Goal: Task Accomplishment & Management: Manage account settings

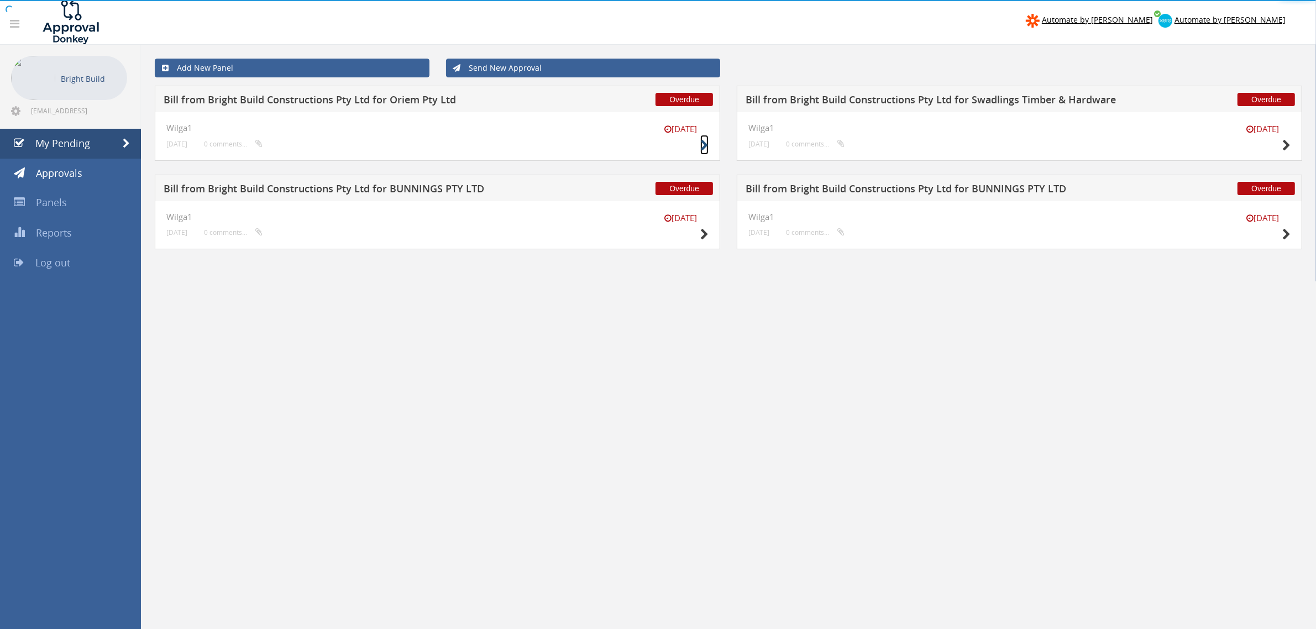
click at [705, 147] on icon at bounding box center [704, 146] width 8 height 12
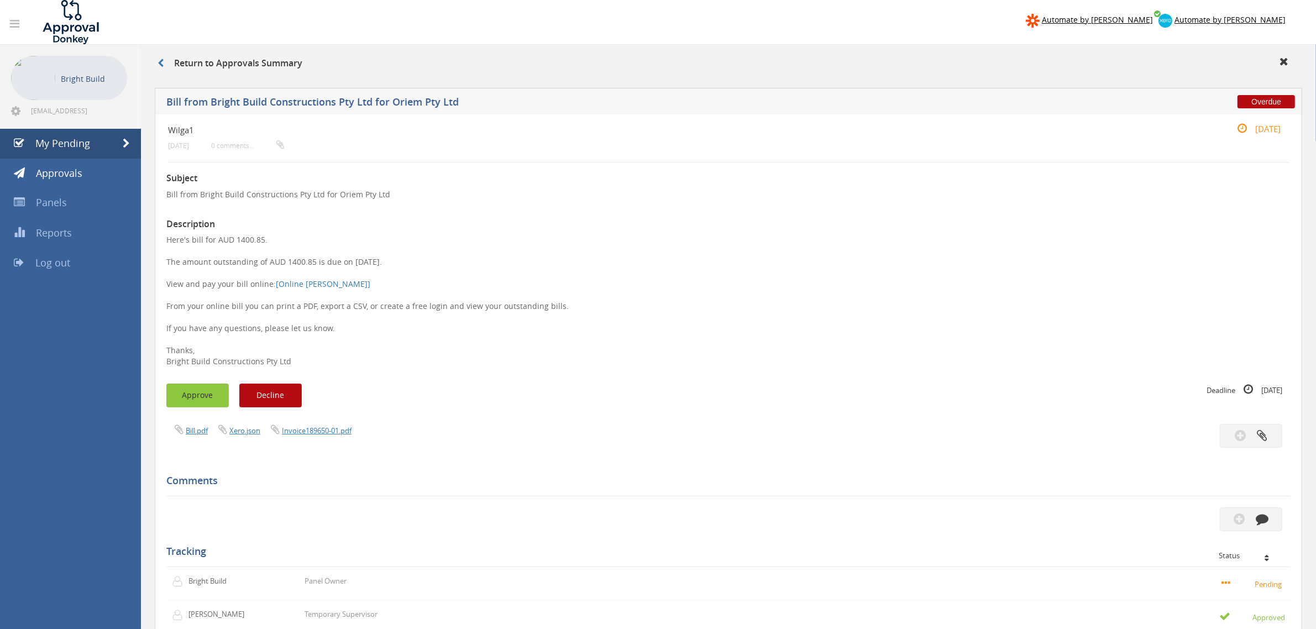
click at [178, 391] on button "Approve" at bounding box center [197, 396] width 62 height 24
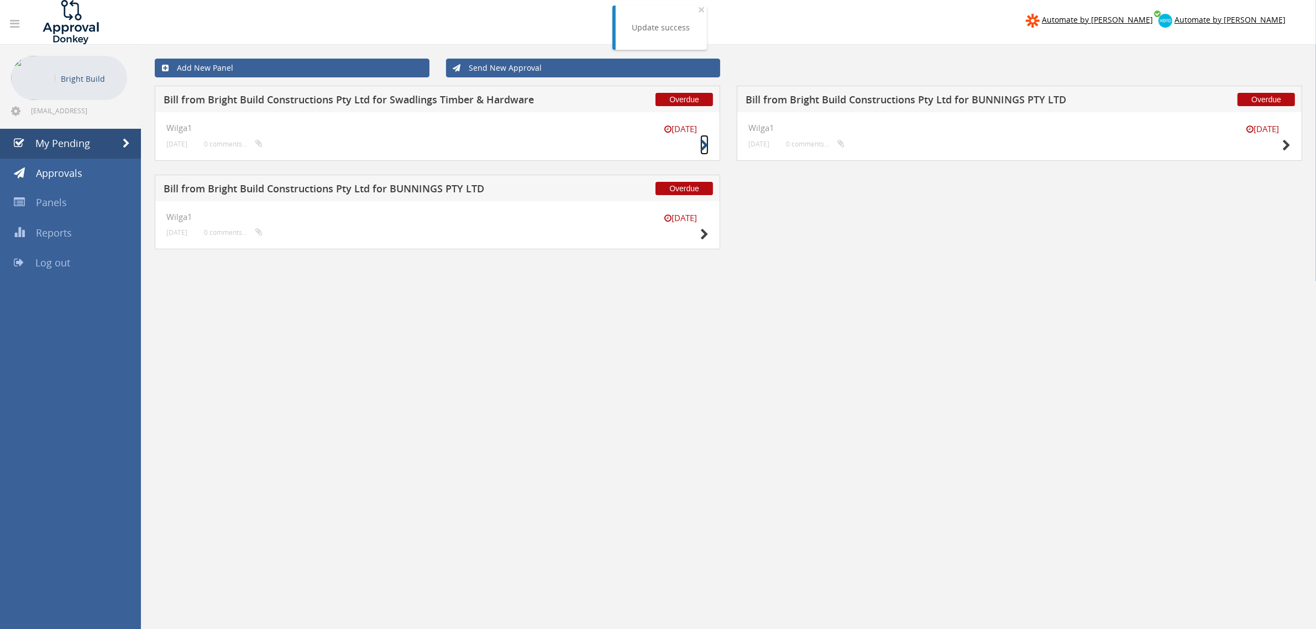
click at [701, 145] on icon at bounding box center [704, 146] width 8 height 12
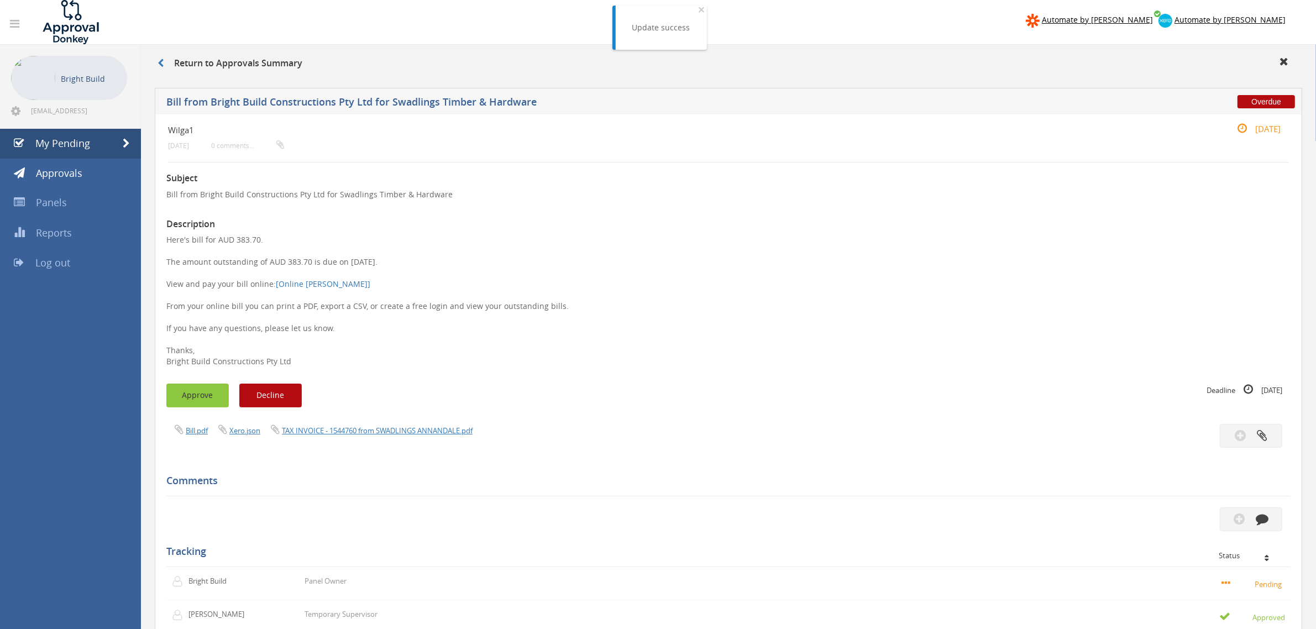
click at [213, 388] on button "Approve" at bounding box center [197, 396] width 62 height 24
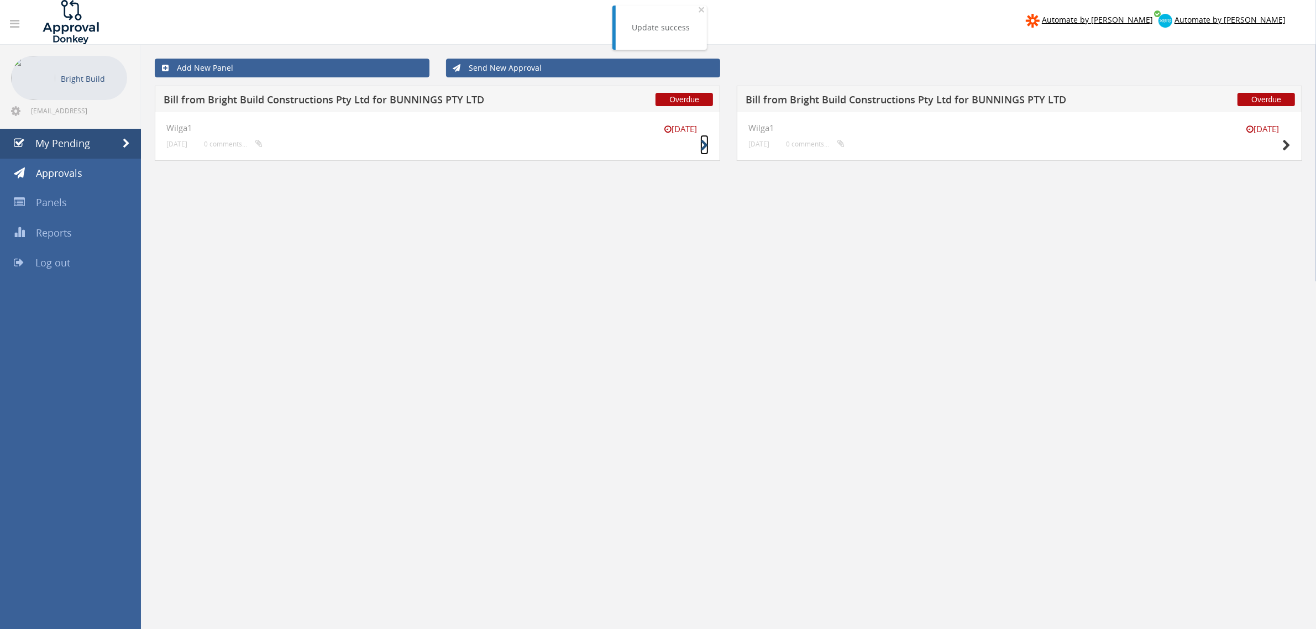
click at [700, 148] on icon at bounding box center [704, 146] width 8 height 12
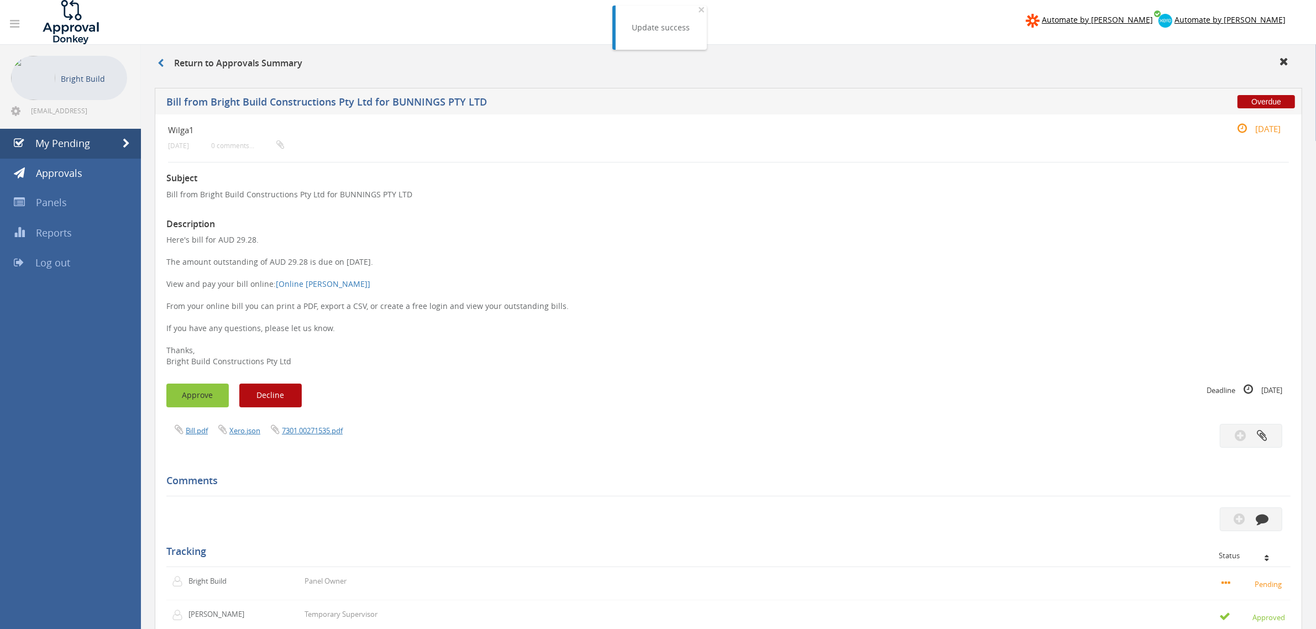
drag, startPoint x: 190, startPoint y: 385, endPoint x: 193, endPoint y: 393, distance: 9.1
click at [193, 393] on button "Approve" at bounding box center [197, 396] width 62 height 24
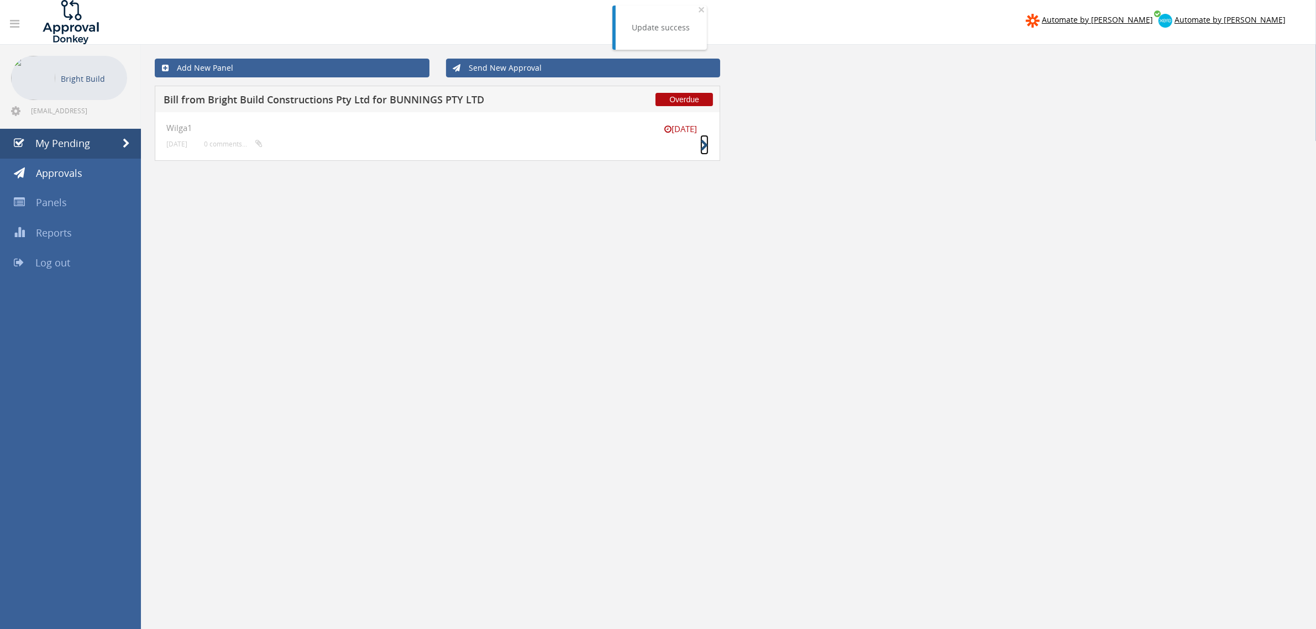
click at [703, 142] on icon at bounding box center [704, 146] width 8 height 12
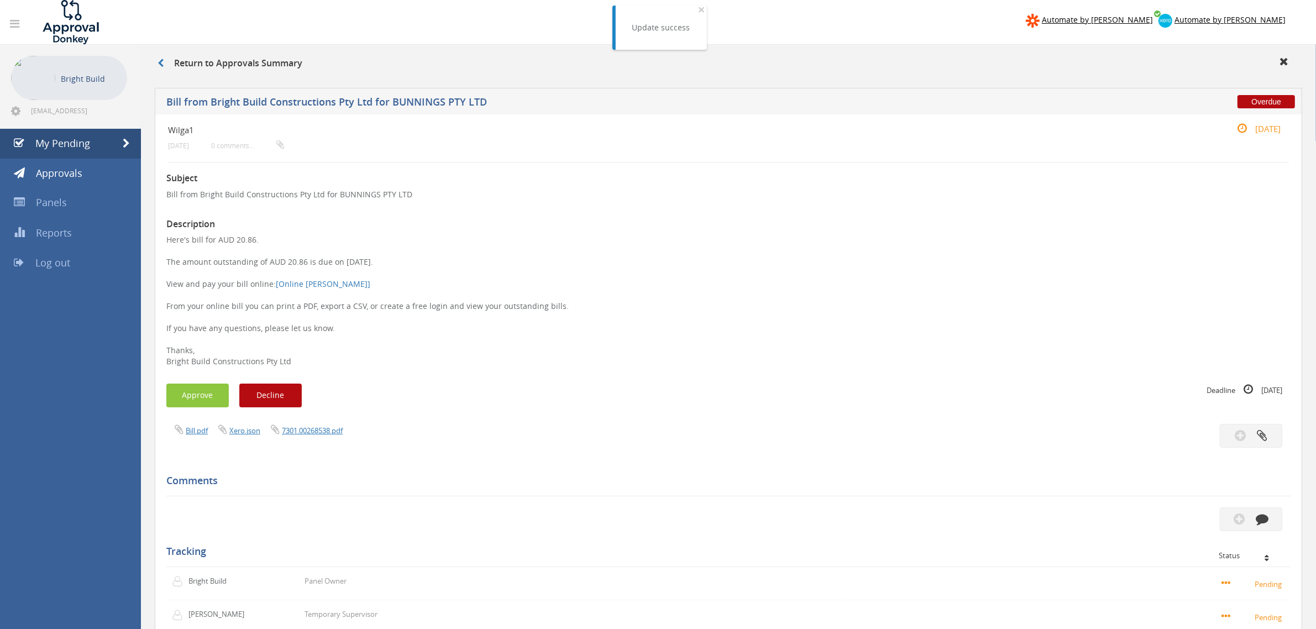
drag, startPoint x: 264, startPoint y: 235, endPoint x: 203, endPoint y: 241, distance: 61.1
click at [203, 241] on p "Here's bill for AUD 20.86. The amount outstanding of AUD 20.86 is due on [DATE]…" at bounding box center [728, 300] width 1124 height 133
click at [197, 396] on button "Approve" at bounding box center [197, 396] width 62 height 24
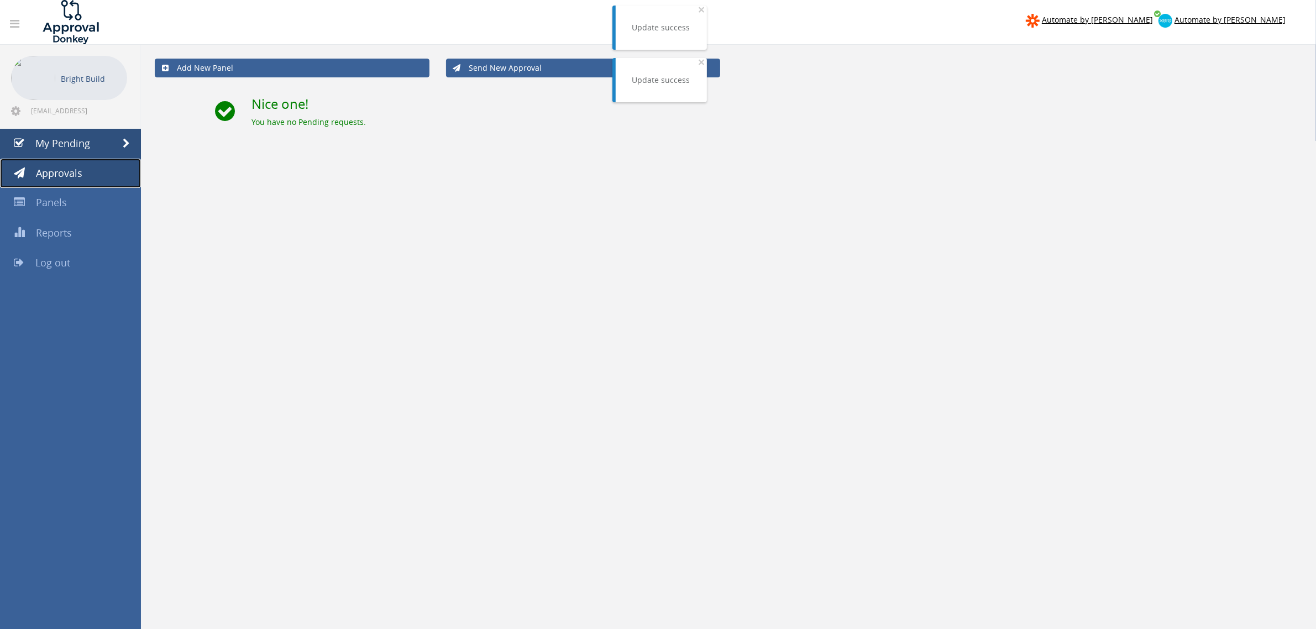
click at [73, 167] on span "Approvals" at bounding box center [59, 172] width 46 height 13
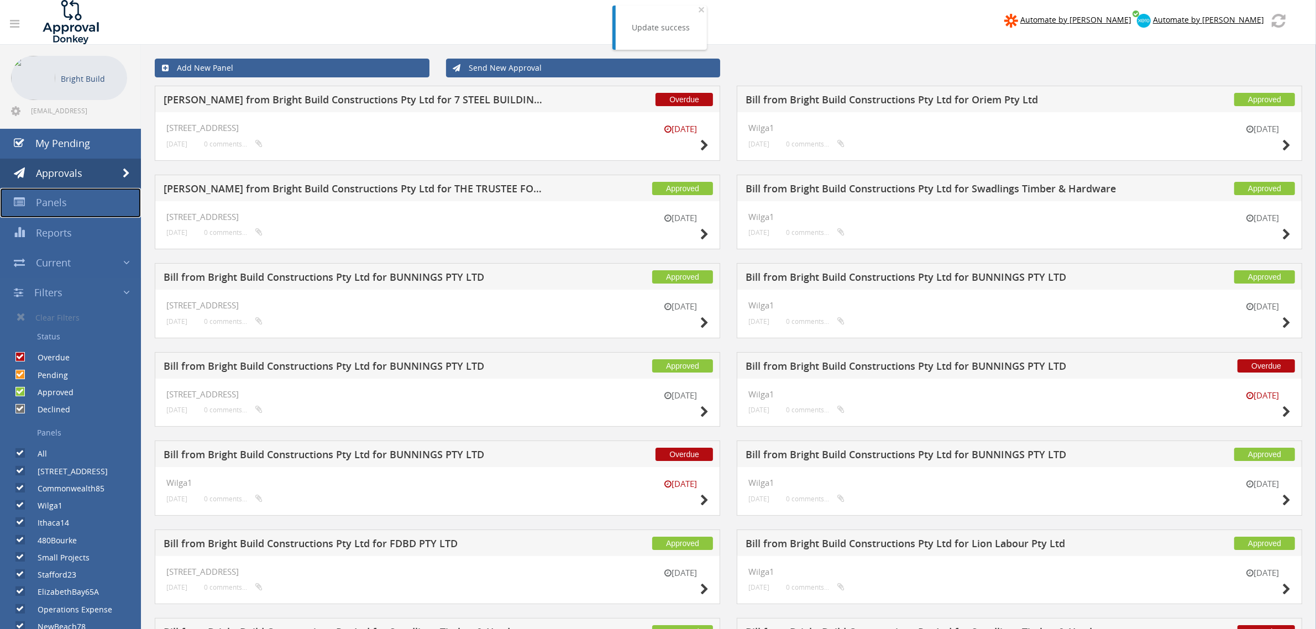
click at [53, 195] on link "Panels" at bounding box center [70, 203] width 141 height 30
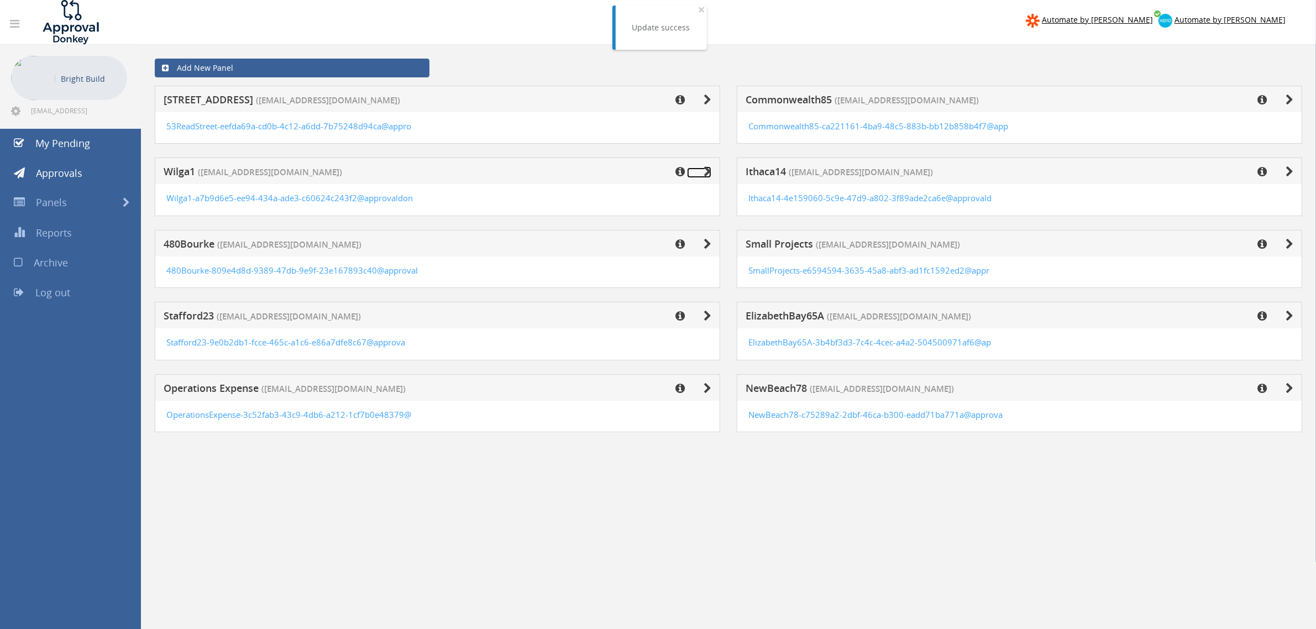
click at [709, 172] on icon at bounding box center [707, 171] width 8 height 11
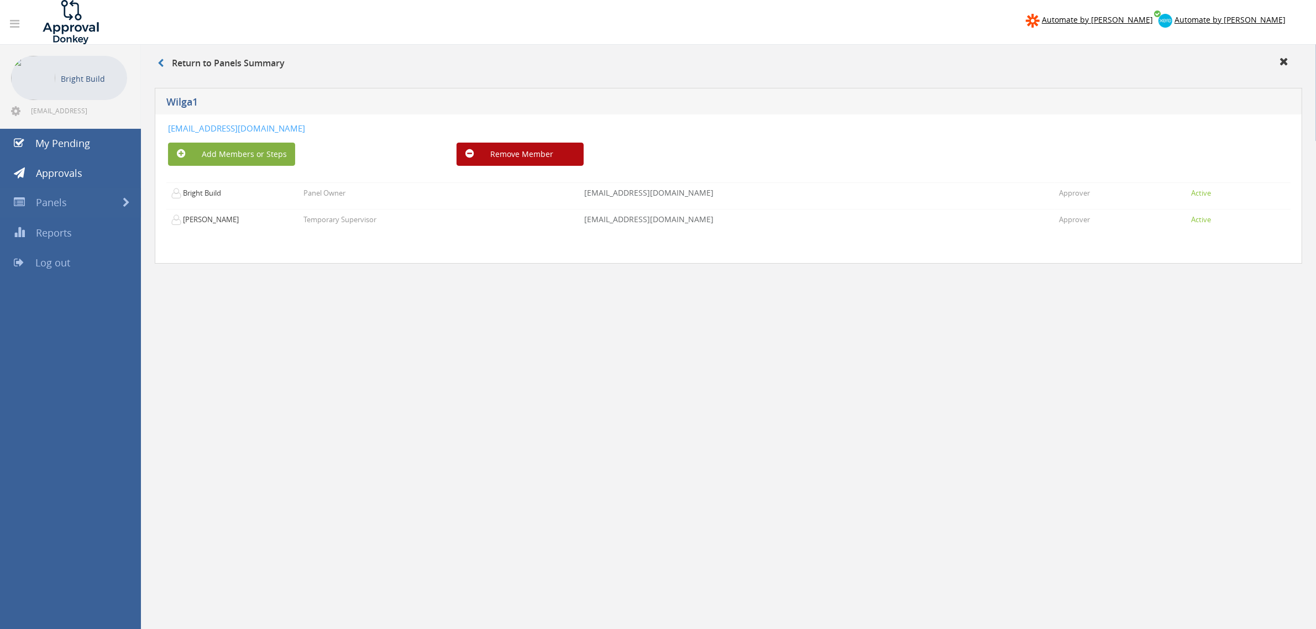
click at [219, 153] on button "Add Members or Steps" at bounding box center [231, 154] width 127 height 23
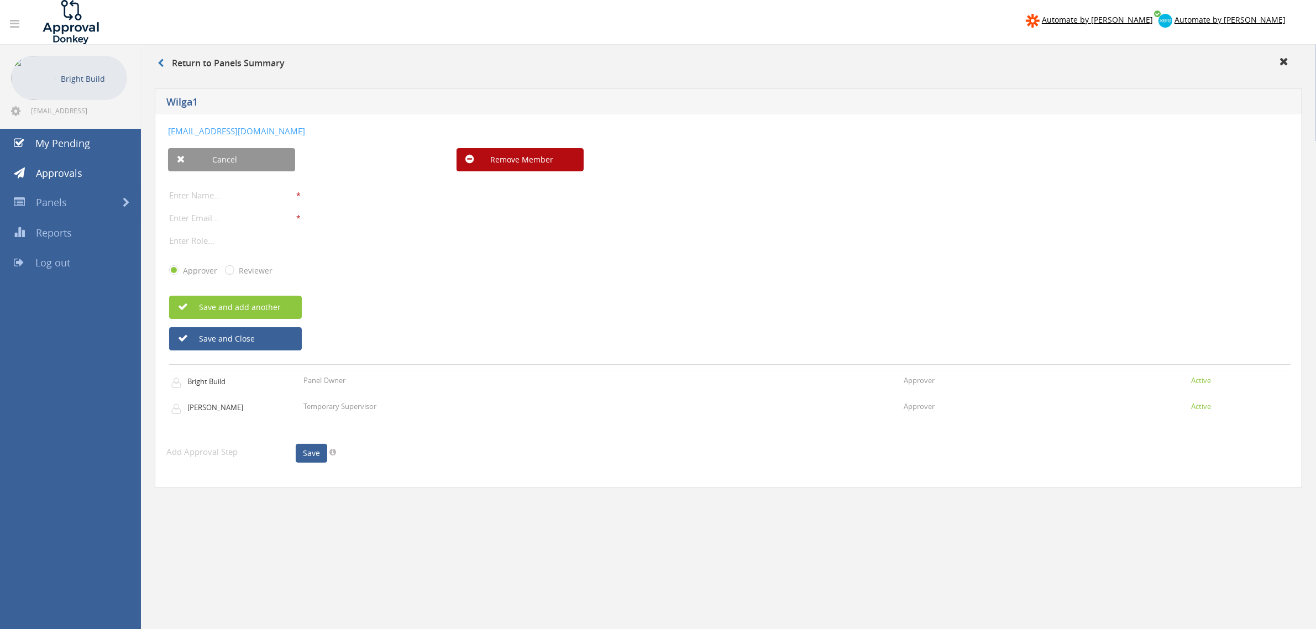
click at [222, 196] on input "text" at bounding box center [232, 195] width 127 height 14
type input "[PERSON_NAME]"
click at [210, 216] on input "email" at bounding box center [232, 218] width 127 height 14
click at [186, 217] on input "email" at bounding box center [232, 218] width 127 height 14
type input "D"
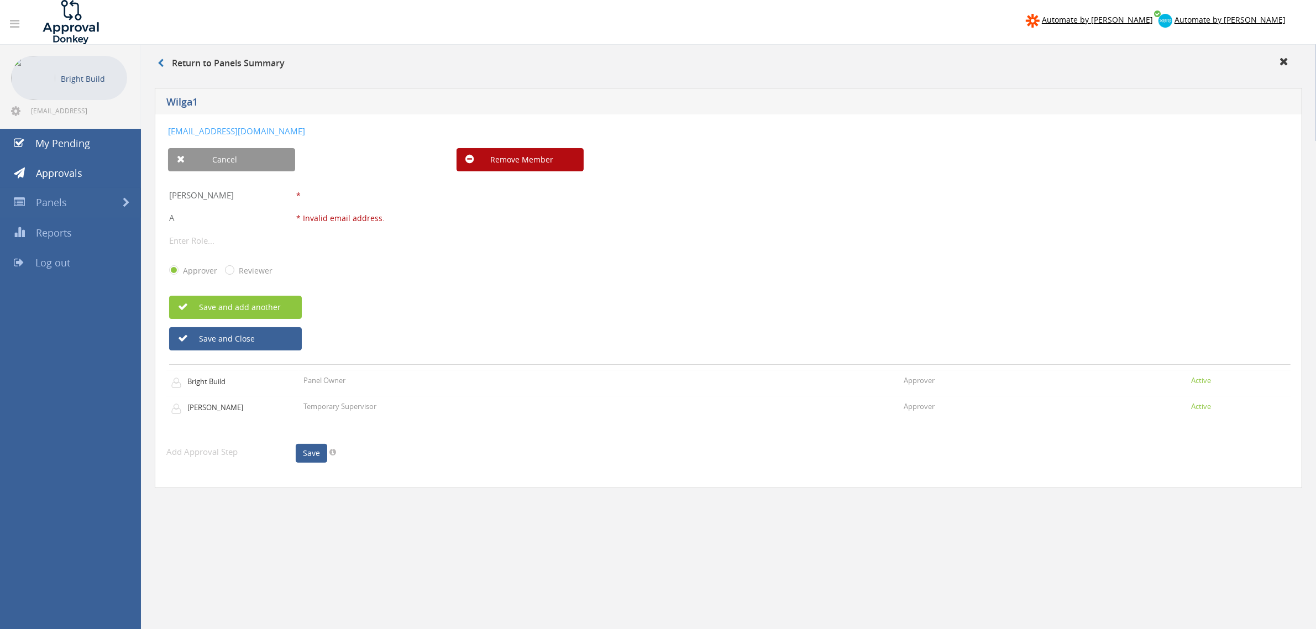
type input "[PERSON_NAME][EMAIL_ADDRESS][DOMAIN_NAME]"
click at [225, 249] on div "[PERSON_NAME] * The display name is required. The display name should be maximu…" at bounding box center [729, 236] width 1121 height 108
click at [228, 240] on input "text" at bounding box center [232, 240] width 127 height 14
type input "Site Manager"
click at [242, 337] on button "Save and Close" at bounding box center [235, 338] width 133 height 23
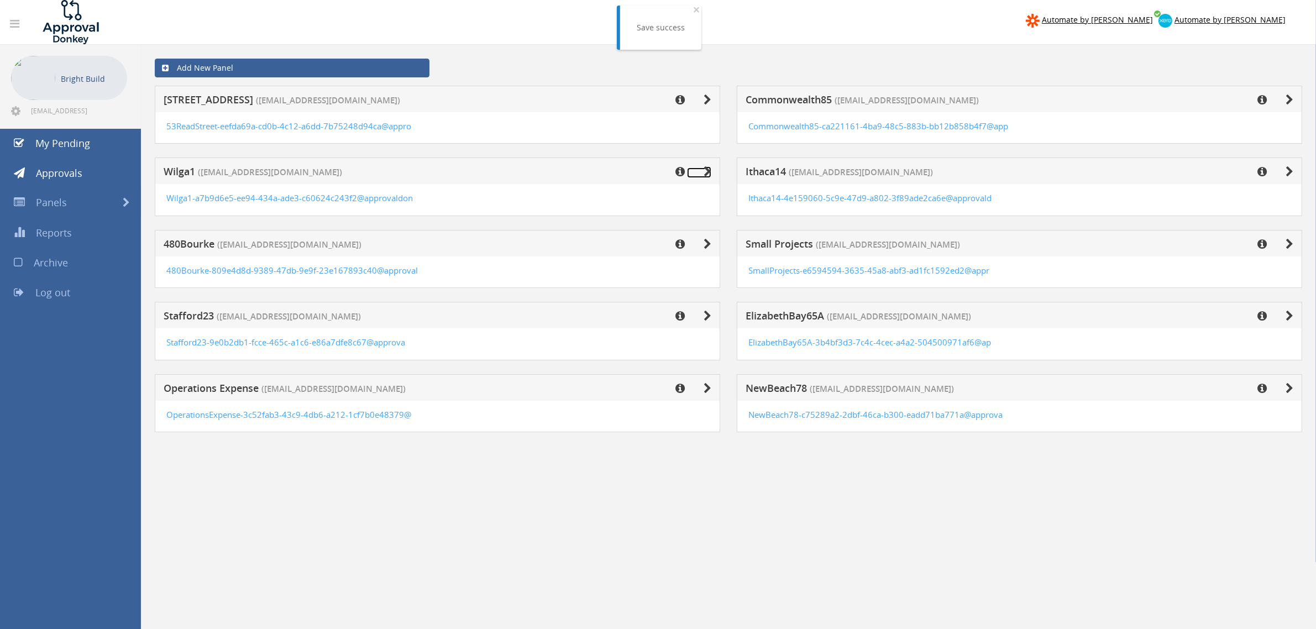
click at [708, 174] on icon at bounding box center [707, 171] width 8 height 11
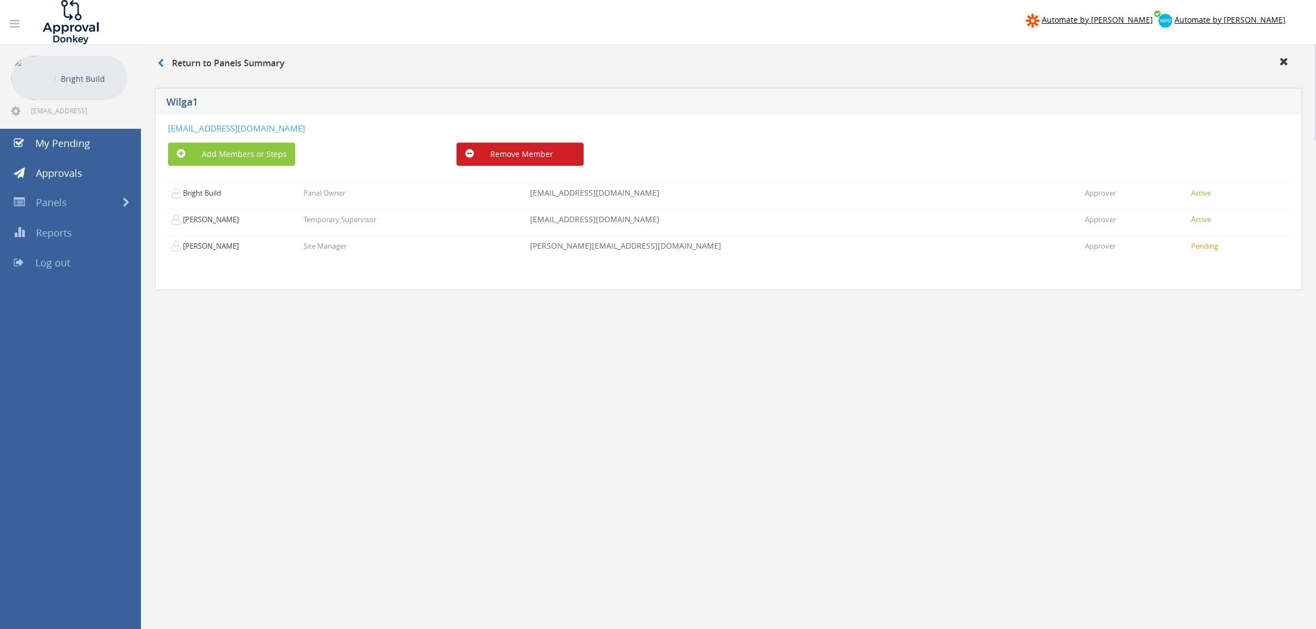
click at [495, 156] on button "Remove Member" at bounding box center [519, 154] width 127 height 23
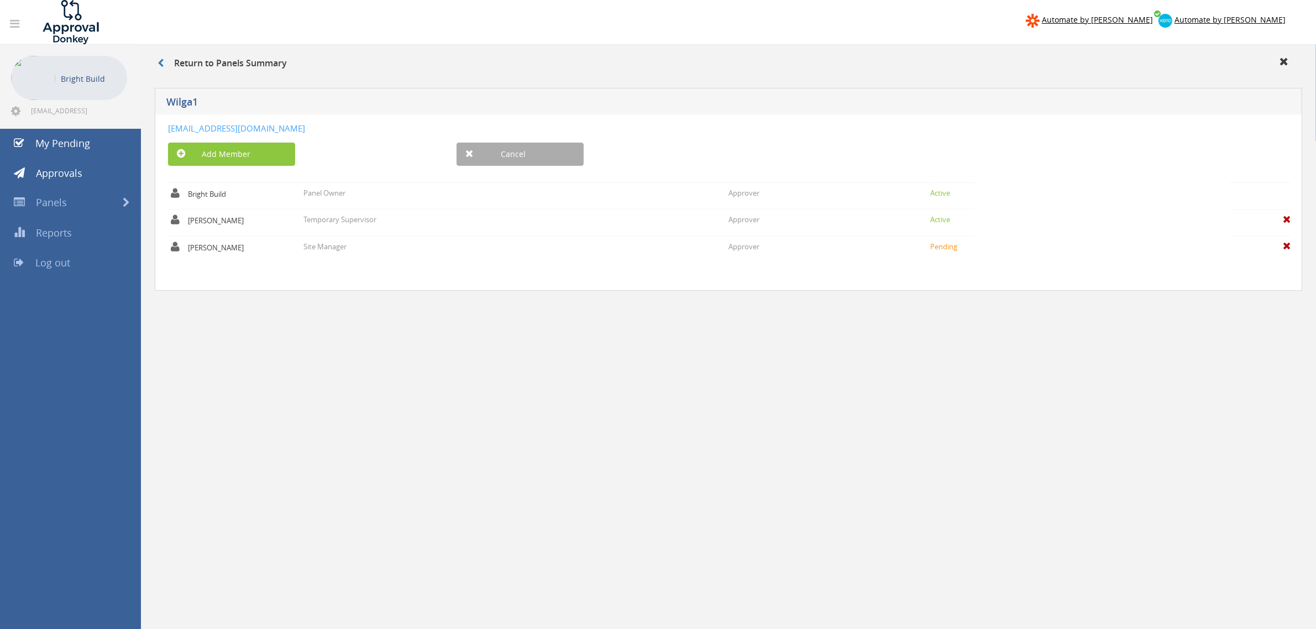
click at [517, 149] on link "Cancel" at bounding box center [519, 154] width 127 height 23
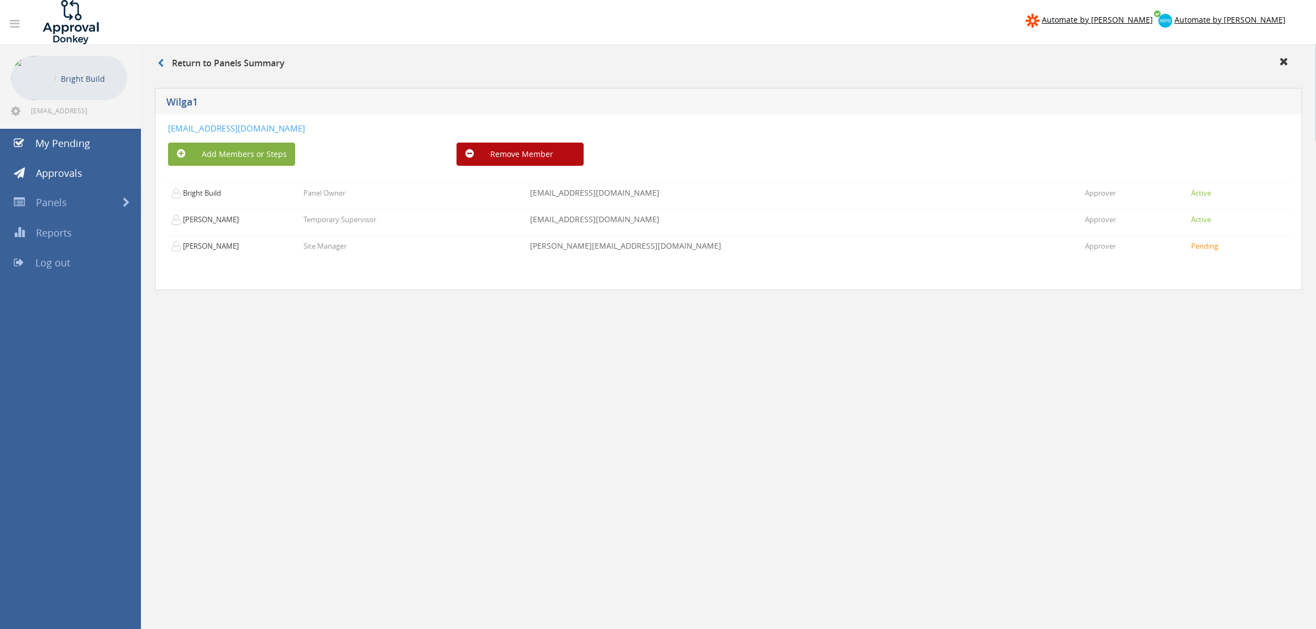
click at [283, 153] on button "Add Members or Steps" at bounding box center [231, 154] width 127 height 23
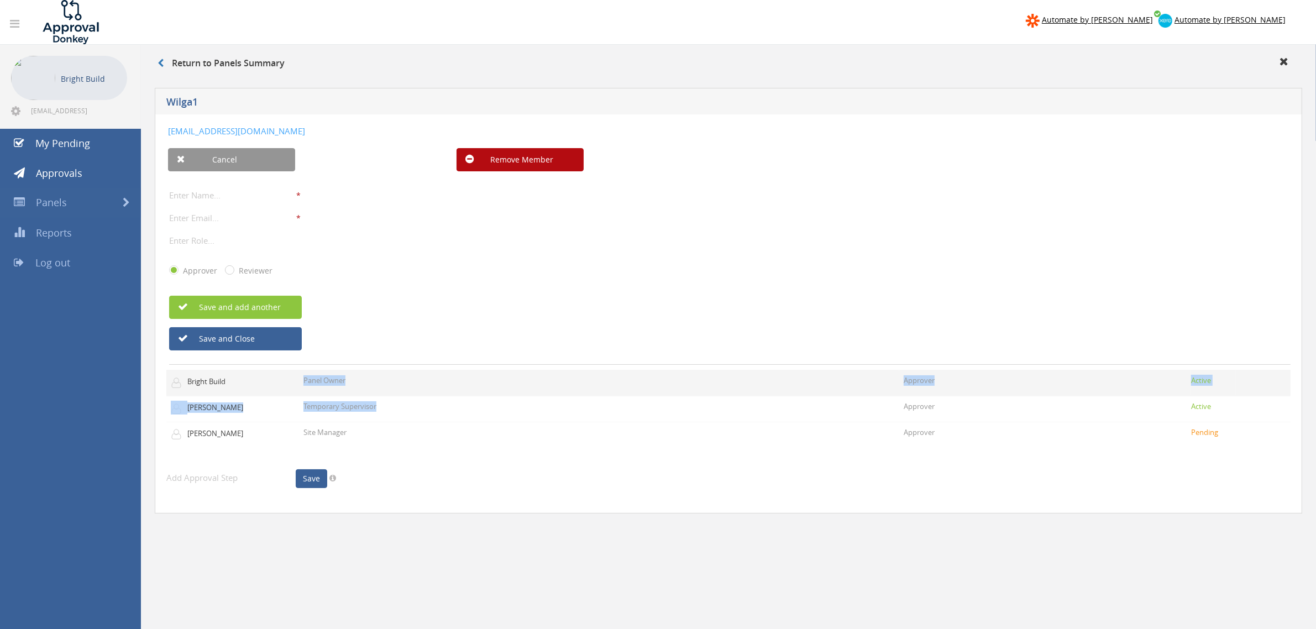
drag, startPoint x: 427, startPoint y: 407, endPoint x: 253, endPoint y: 390, distance: 175.0
click at [253, 390] on tbody "Bright Build Panel Owner Approver Active [PERSON_NAME] Active" at bounding box center [728, 408] width 1124 height 77
click at [529, 301] on div "Save and add another" at bounding box center [729, 307] width 1121 height 23
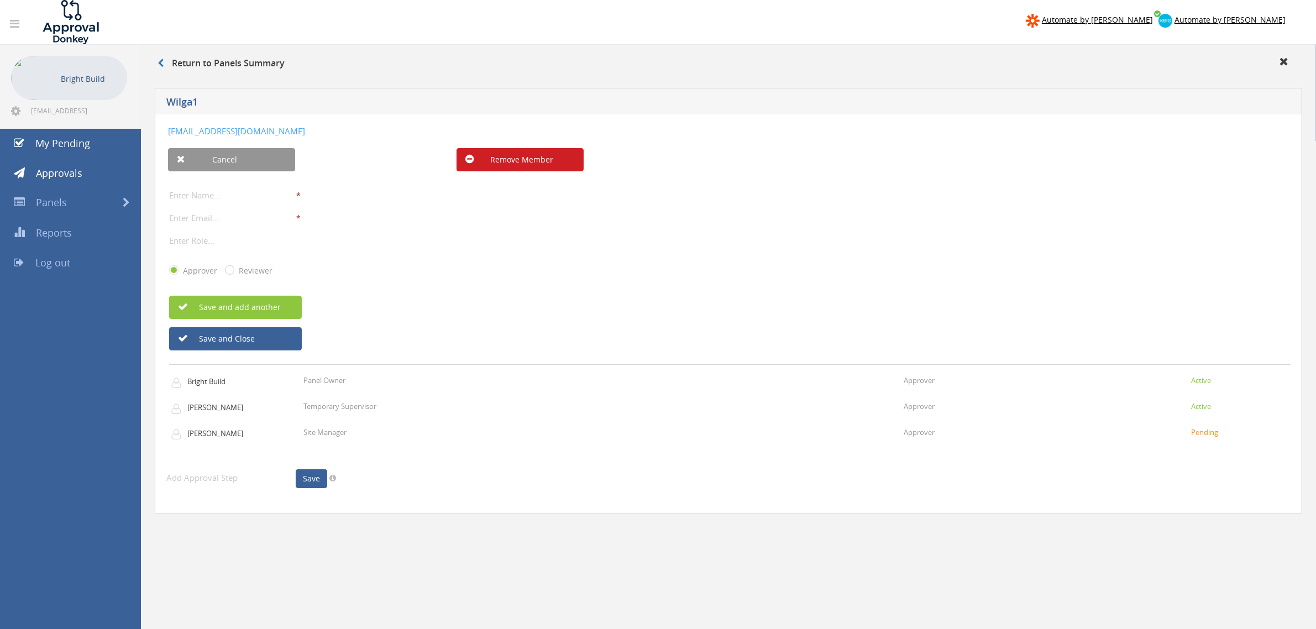
click at [485, 153] on button "Remove Member" at bounding box center [519, 159] width 127 height 23
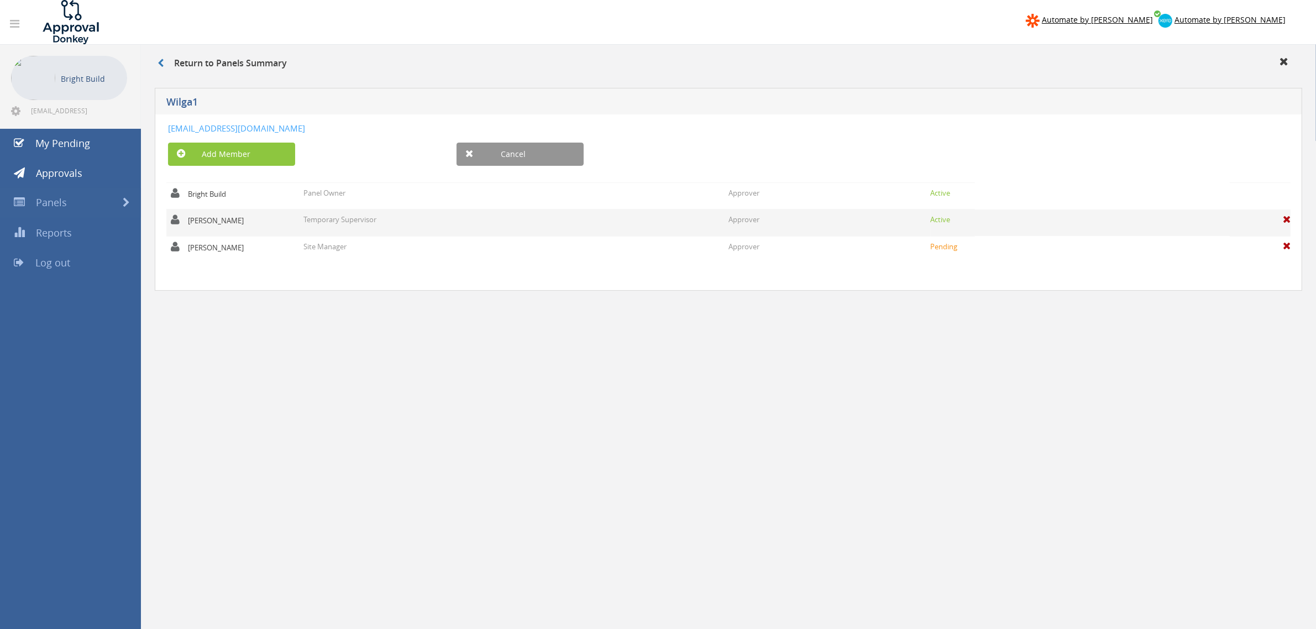
click at [1285, 222] on span at bounding box center [1287, 219] width 8 height 10
click at [1232, 225] on h3 "Are you sure?" at bounding box center [1260, 223] width 61 height 26
